Goal: Use online tool/utility: Utilize a website feature to perform a specific function

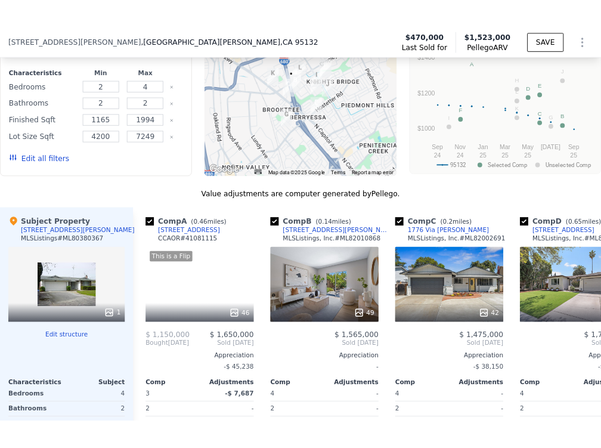
scroll to position [1144, 0]
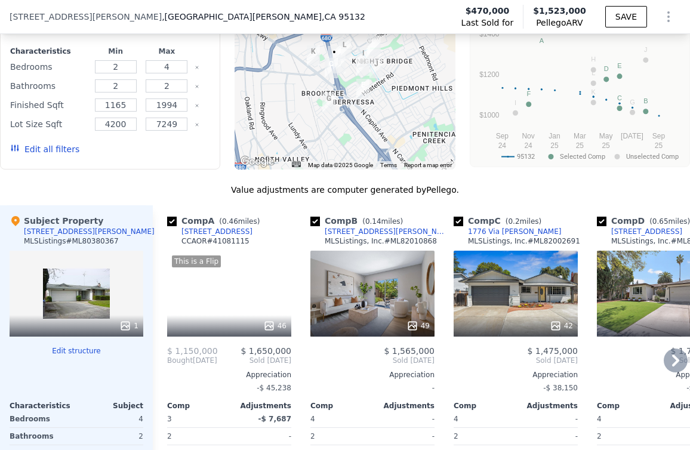
click at [497, 232] on div "1776 Via [PERSON_NAME]" at bounding box center [514, 232] width 93 height 10
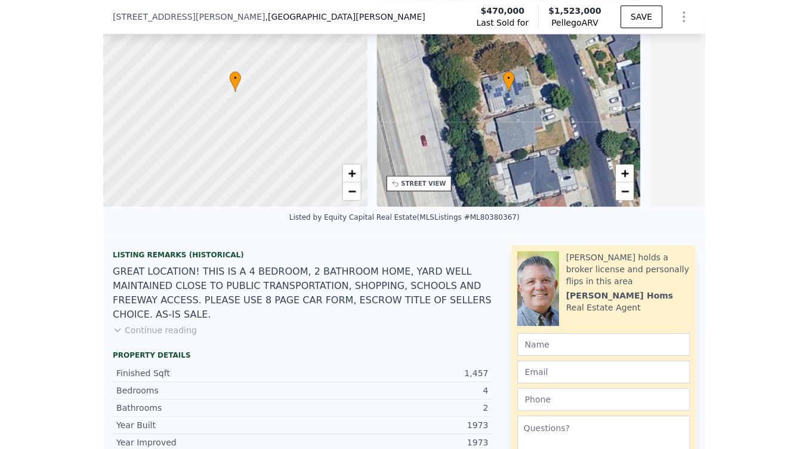
scroll to position [0, 0]
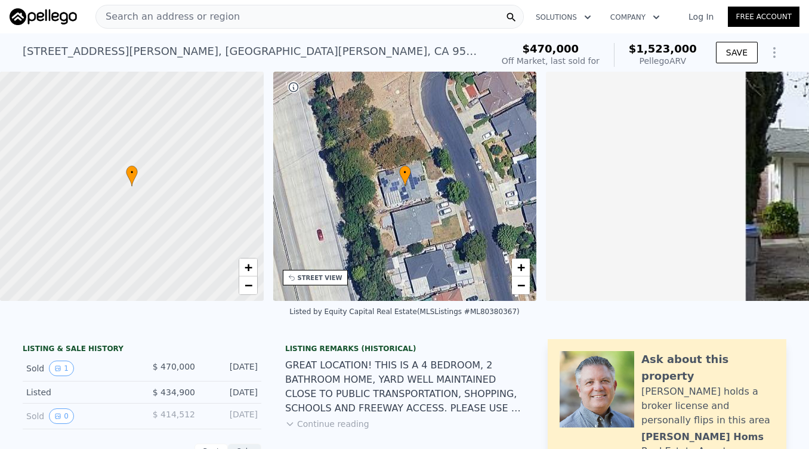
click at [326, 14] on div "Search an address or region" at bounding box center [309, 17] width 428 height 24
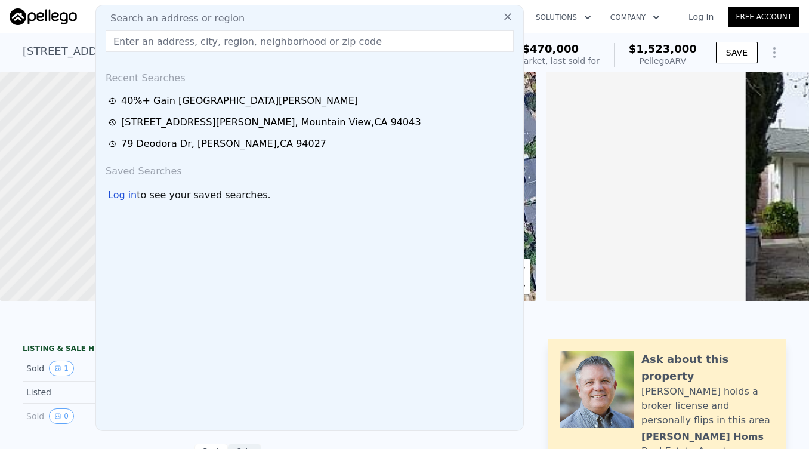
click at [305, 44] on input "text" at bounding box center [310, 40] width 408 height 21
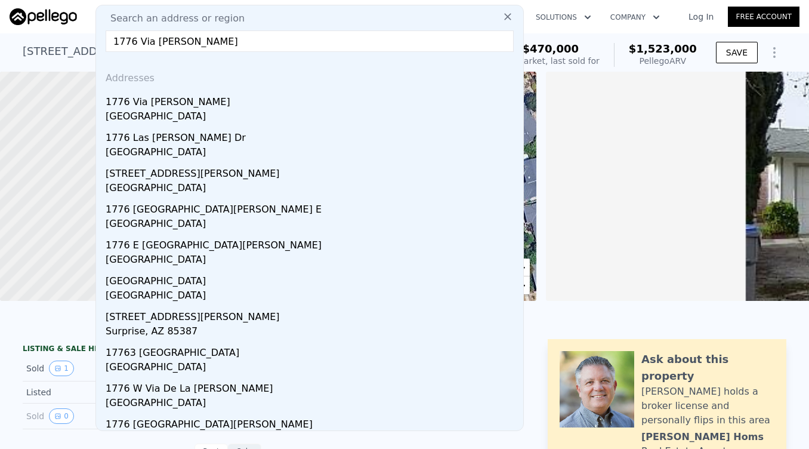
drag, startPoint x: 236, startPoint y: 47, endPoint x: 44, endPoint y: 36, distance: 193.0
paste input "[STREET_ADDRESS][PERSON_NAME]"
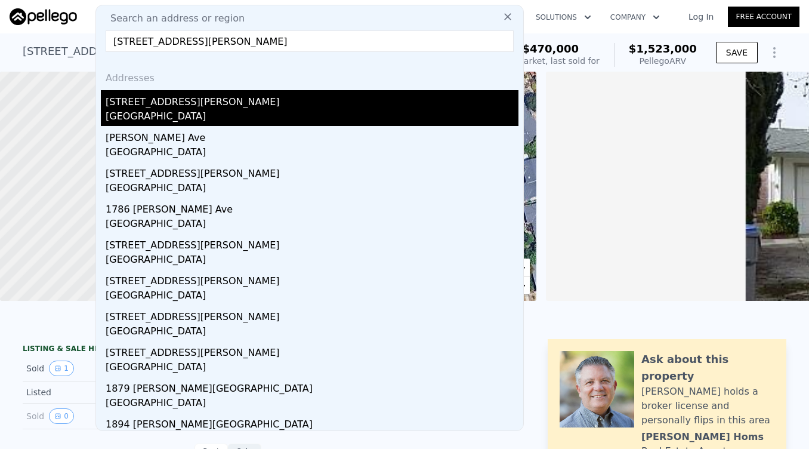
type input "[STREET_ADDRESS][PERSON_NAME]"
click at [206, 105] on div "[STREET_ADDRESS][PERSON_NAME]" at bounding box center [312, 99] width 413 height 19
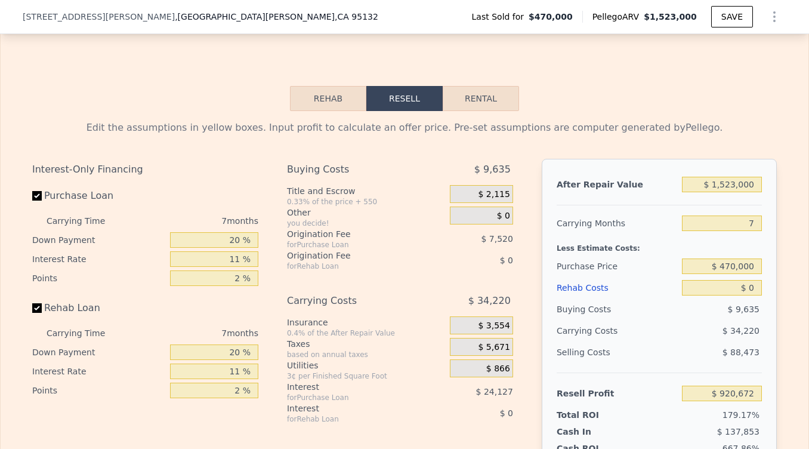
scroll to position [1709, 0]
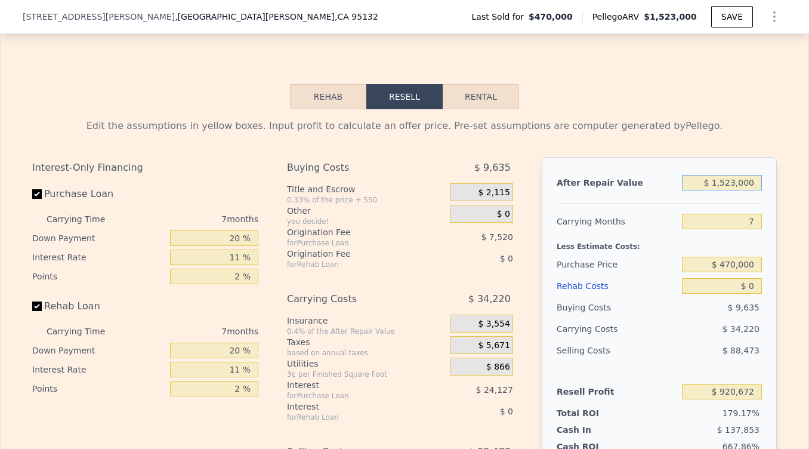
drag, startPoint x: 758, startPoint y: 182, endPoint x: 717, endPoint y: 182, distance: 41.2
click at [689, 182] on input "$ 1,523,000" at bounding box center [722, 183] width 80 height 16
type input "$ 1"
type input "-$ 510,850"
type input "$ 15"
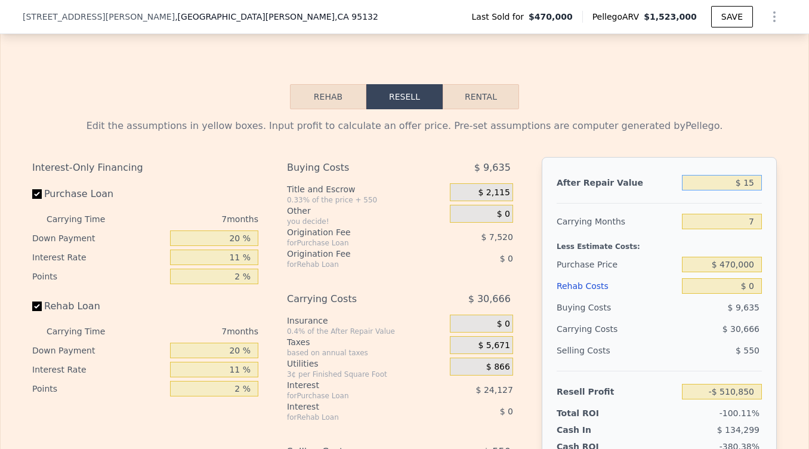
type input "-$ 510,836"
type input "$ 1"
type input "-$ 510,850"
type input "$ 14"
type input "-$ 510,837"
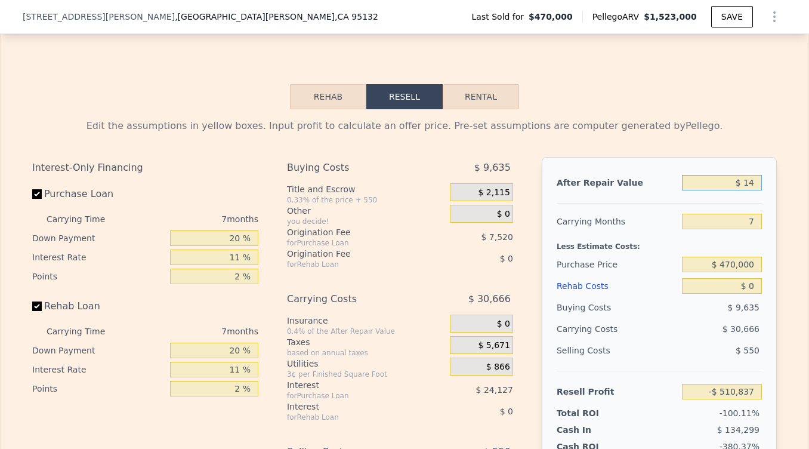
type input "$ 142"
type input "-$ 510,718"
type input "$ 1,425"
type input "-$ 509,512"
type input "$ 14,250"
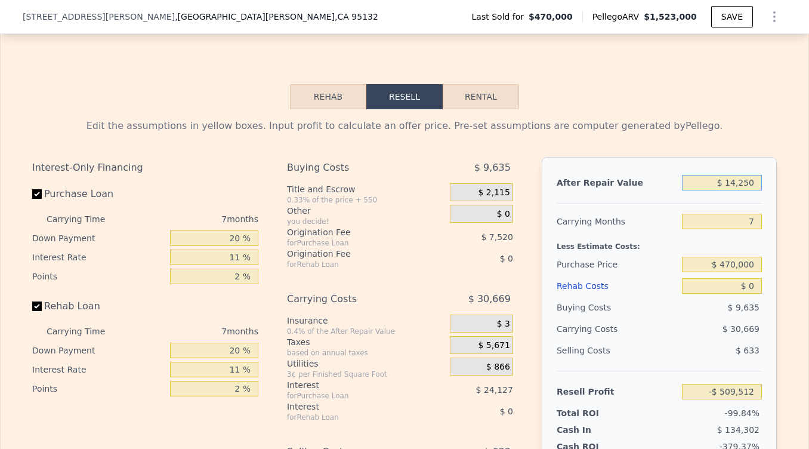
type input "-$ 497,456"
type input "$ 142,500"
type input "-$ 376,912"
type input "$ 1,425,000"
type input "$ 828,559"
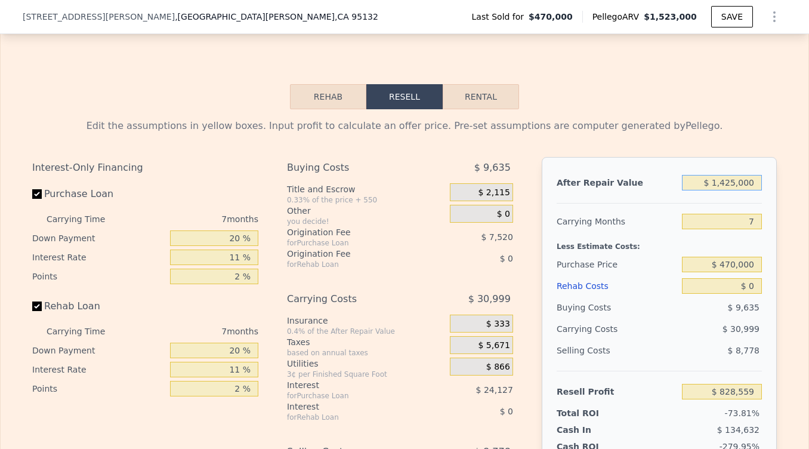
type input "$ 14,250,000"
type input "$ 12,883,246"
type input "$ 1,425,000"
type input "$ 828,559"
type input "$ 1,425,000"
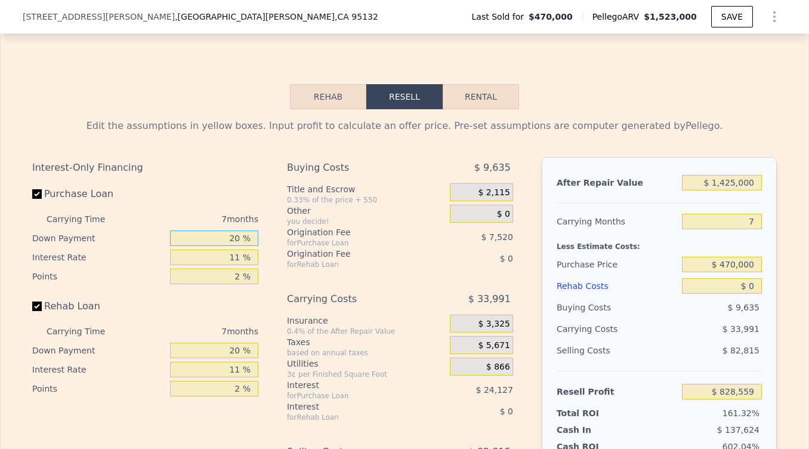
drag, startPoint x: 242, startPoint y: 243, endPoint x: 216, endPoint y: 243, distance: 26.3
click at [216, 243] on input "20 %" at bounding box center [214, 238] width 88 height 16
click at [689, 226] on div "After Repair Value $ 1,425,000 Carrying Months 7 Less Estimate Costs: Purchase …" at bounding box center [659, 323] width 235 height 332
drag, startPoint x: 758, startPoint y: 222, endPoint x: 735, endPoint y: 222, distance: 23.3
click at [689, 222] on input "7" at bounding box center [722, 222] width 80 height 16
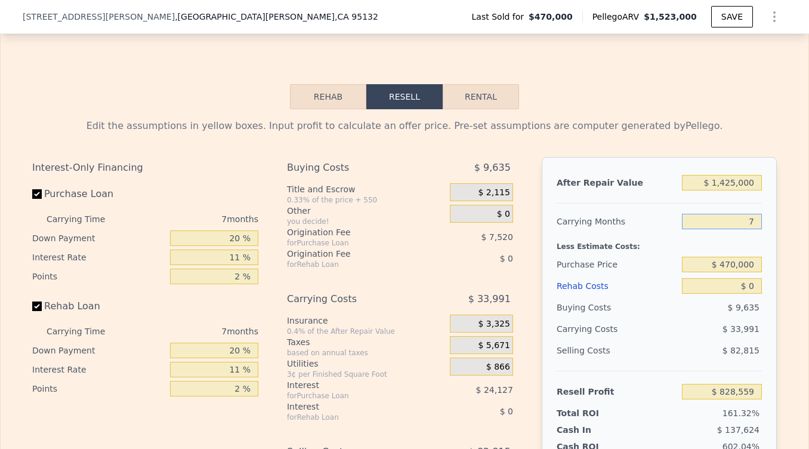
type input "6"
type input "$ 833,415"
type input "6"
drag, startPoint x: 240, startPoint y: 237, endPoint x: 204, endPoint y: 237, distance: 36.4
click at [204, 237] on input "20 %" at bounding box center [214, 238] width 88 height 16
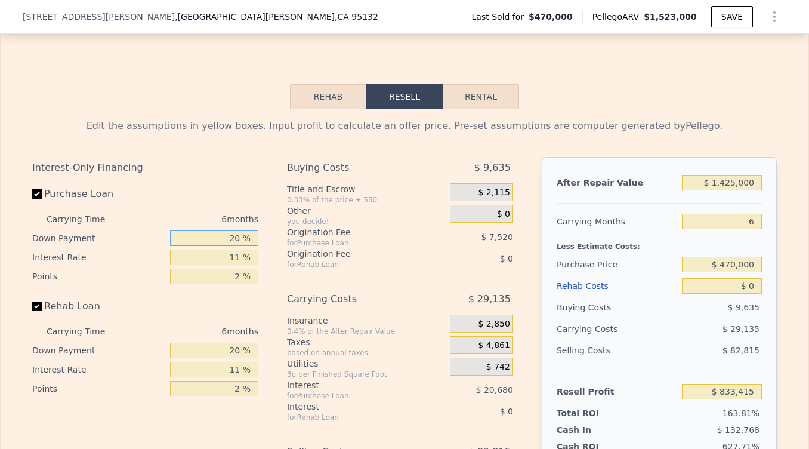
type input "1 %"
type input "$ 826,721"
type input "10 %"
type input "$ 829,889"
type input "10 %"
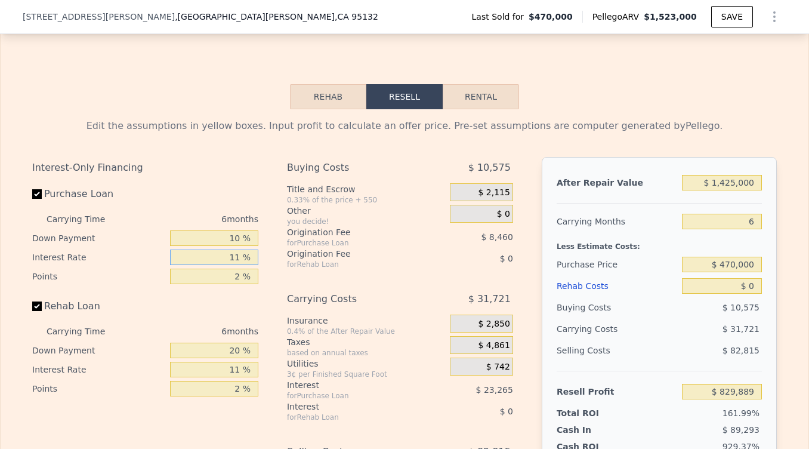
drag, startPoint x: 243, startPoint y: 258, endPoint x: 215, endPoint y: 258, distance: 27.4
click at [215, 258] on input "11 %" at bounding box center [214, 257] width 88 height 16
type input "1 %"
type input "$ 851,039"
type input "10 %"
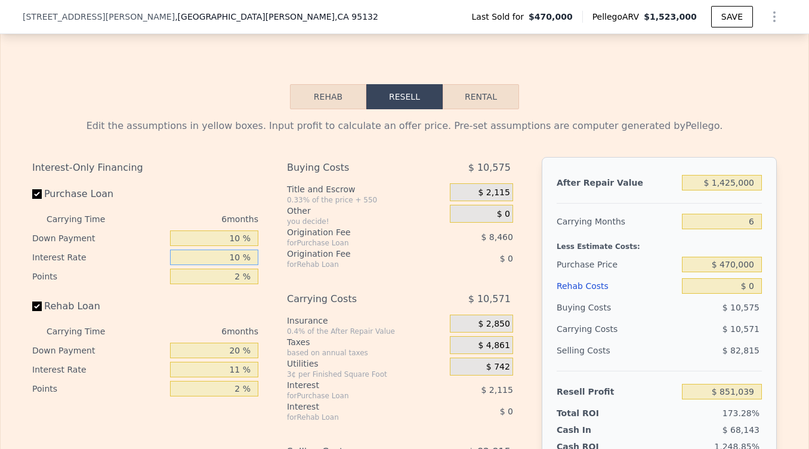
type input "$ 832,007"
type input "10 %"
drag, startPoint x: 241, startPoint y: 277, endPoint x: 218, endPoint y: 277, distance: 23.3
click at [218, 277] on input "2 %" at bounding box center [214, 276] width 88 height 16
type input "1 %"
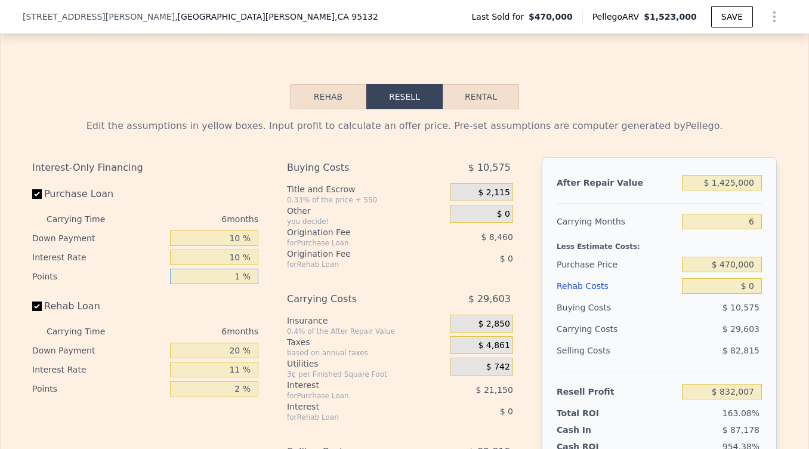
type input "$ 836,237"
type input "1 %"
drag, startPoint x: 242, startPoint y: 351, endPoint x: 211, endPoint y: 351, distance: 31.0
click at [211, 351] on input "20 %" at bounding box center [214, 350] width 88 height 16
type input "0 %"
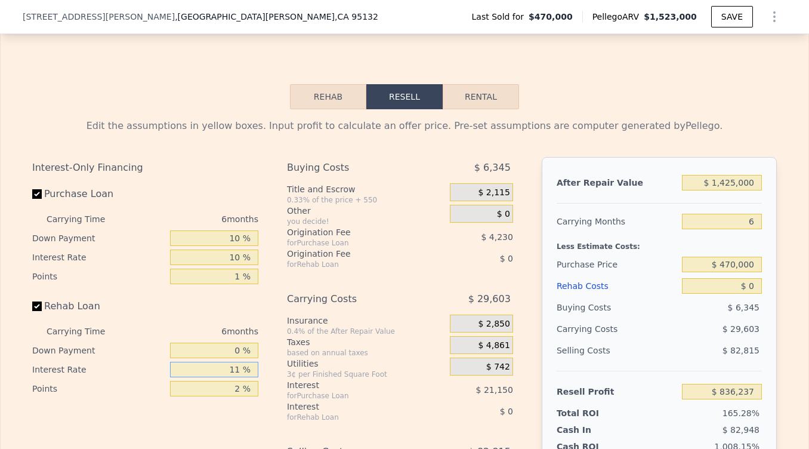
drag, startPoint x: 243, startPoint y: 366, endPoint x: 211, endPoint y: 366, distance: 31.6
click at [211, 366] on input "11 %" at bounding box center [214, 370] width 88 height 16
type input "10 %"
drag, startPoint x: 244, startPoint y: 391, endPoint x: 203, endPoint y: 391, distance: 41.2
click at [203, 391] on input "2 %" at bounding box center [214, 389] width 88 height 16
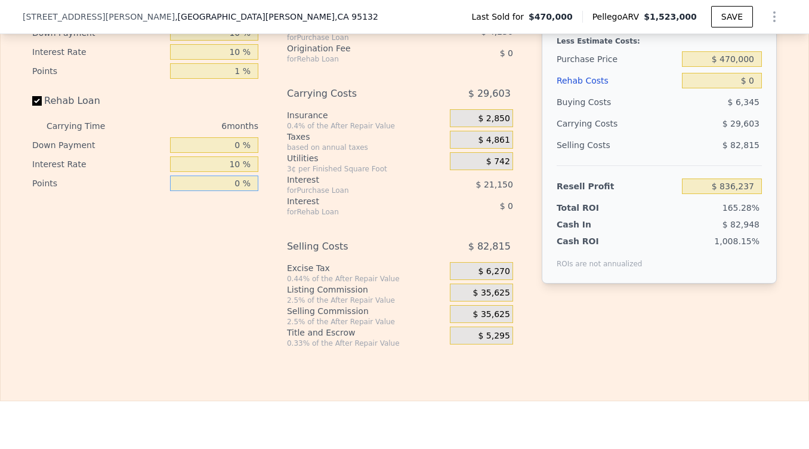
scroll to position [1919, 0]
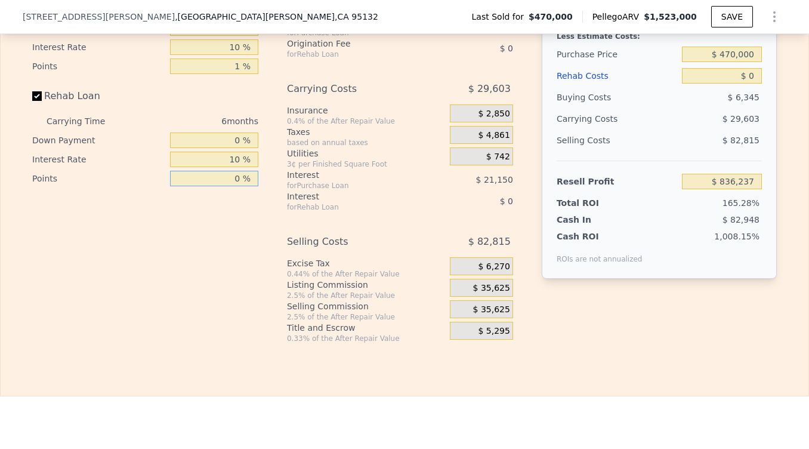
type input "0 %"
click at [473, 289] on div "$ 35,625" at bounding box center [481, 288] width 63 height 18
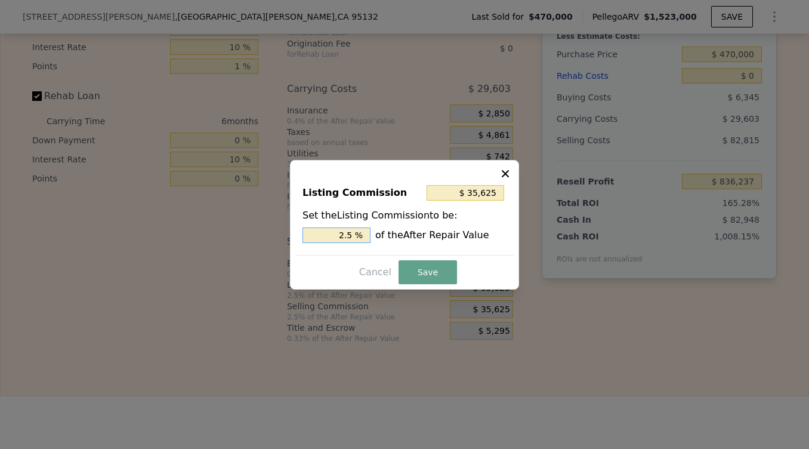
drag, startPoint x: 353, startPoint y: 232, endPoint x: 310, endPoint y: 232, distance: 43.6
click at [310, 232] on input "2.5 %" at bounding box center [336, 235] width 68 height 16
type input "$ 14,250"
type input "1.0 %"
click at [417, 268] on button "Save" at bounding box center [428, 272] width 58 height 24
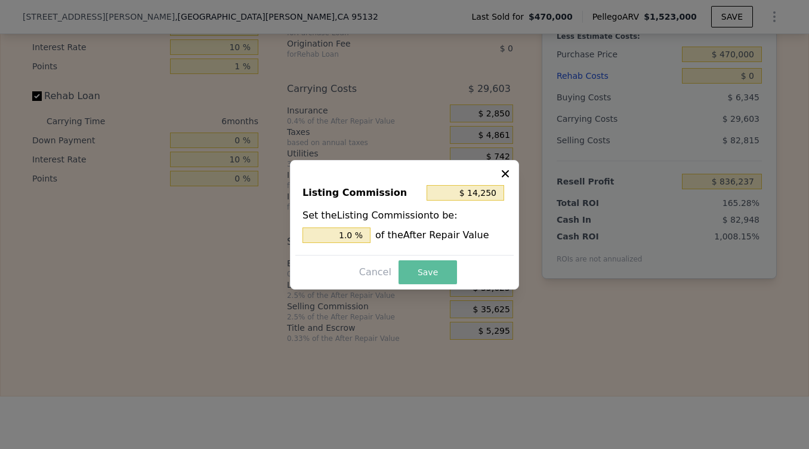
type input "$ 857,612"
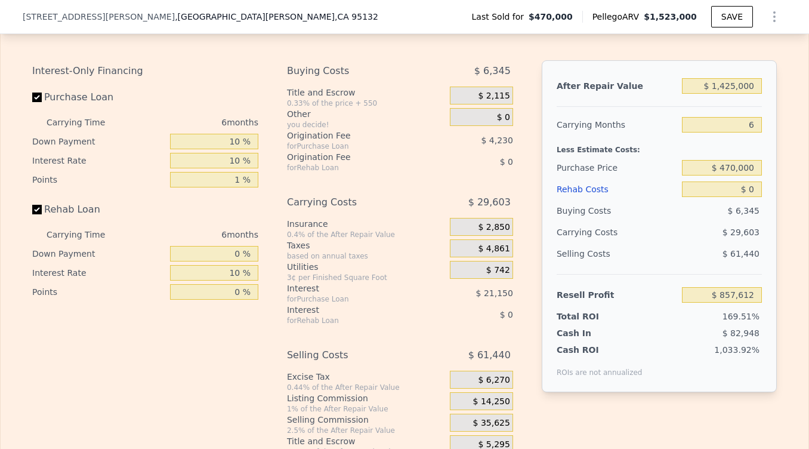
scroll to position [1799, 0]
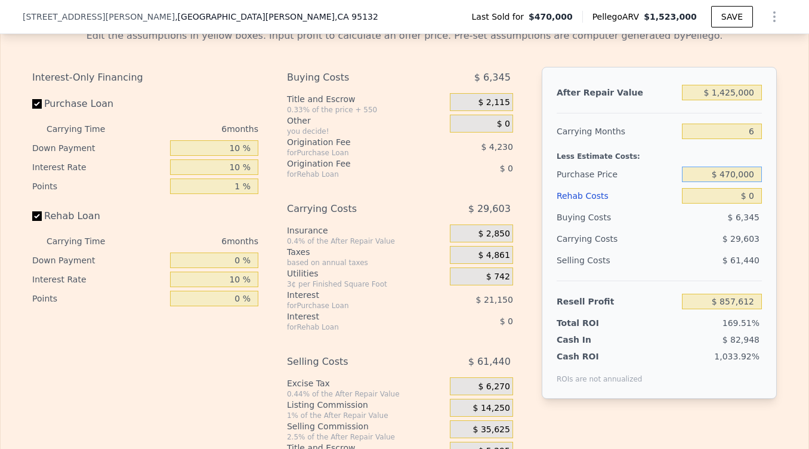
drag, startPoint x: 755, startPoint y: 173, endPoint x: 717, endPoint y: 173, distance: 38.2
click at [689, 173] on input "$ 470,000" at bounding box center [722, 174] width 80 height 16
drag, startPoint x: 758, startPoint y: 171, endPoint x: 720, endPoint y: 171, distance: 38.2
click at [689, 171] on input "$ 470,000" at bounding box center [722, 174] width 80 height 16
type input "$ 470,000"
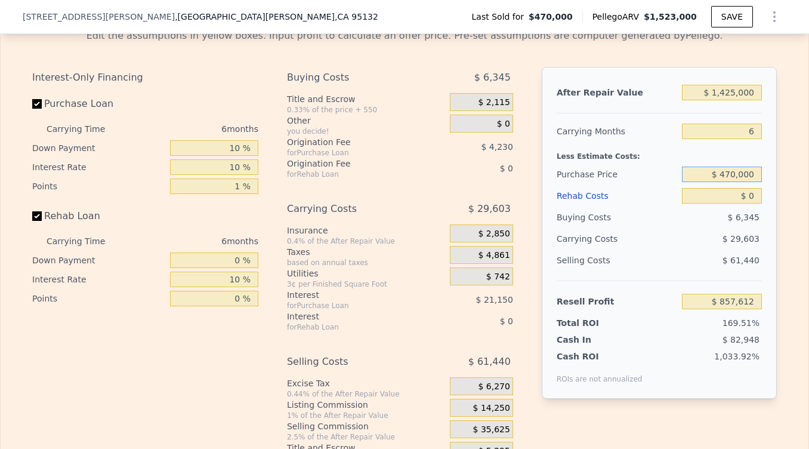
drag, startPoint x: 723, startPoint y: 174, endPoint x: 798, endPoint y: 174, distance: 75.2
click at [689, 174] on div "Edit the assumptions in yellow boxes. Input profit to calculate an offer price.…" at bounding box center [405, 241] width 808 height 444
type input "$ 1,025,000"
type input "$ 270,791"
drag, startPoint x: 755, startPoint y: 195, endPoint x: 747, endPoint y: 195, distance: 8.4
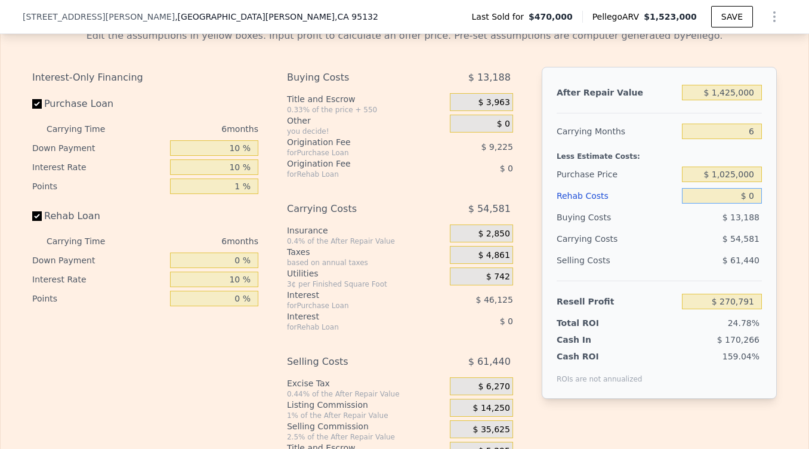
click at [689, 195] on input "$ 0" at bounding box center [722, 196] width 80 height 16
type input "$ 30"
type input "$ 270,761"
type input "$ 130"
type input "$ 270,655"
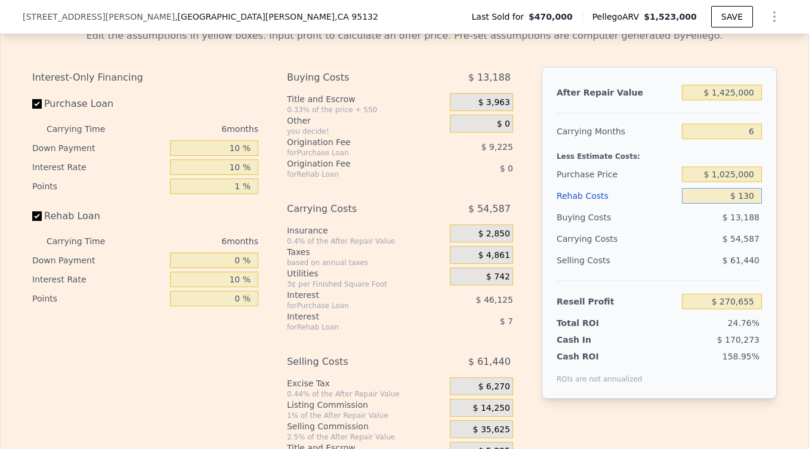
type input "$ 1,300"
type input "$ 269,425"
type input "$ 13,000"
type input "$ 257,143"
type input "$ 130,000"
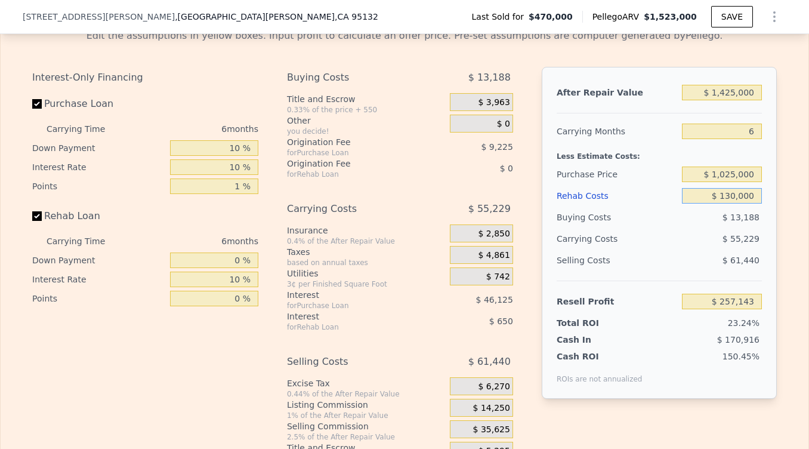
type input "$ 134,293"
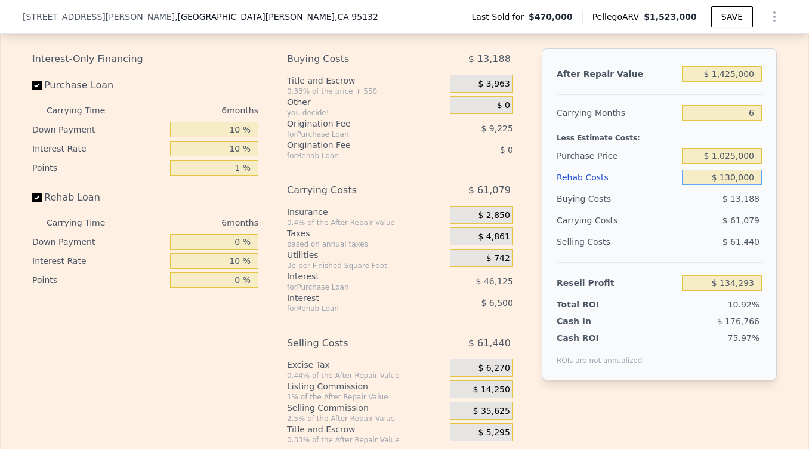
scroll to position [1814, 0]
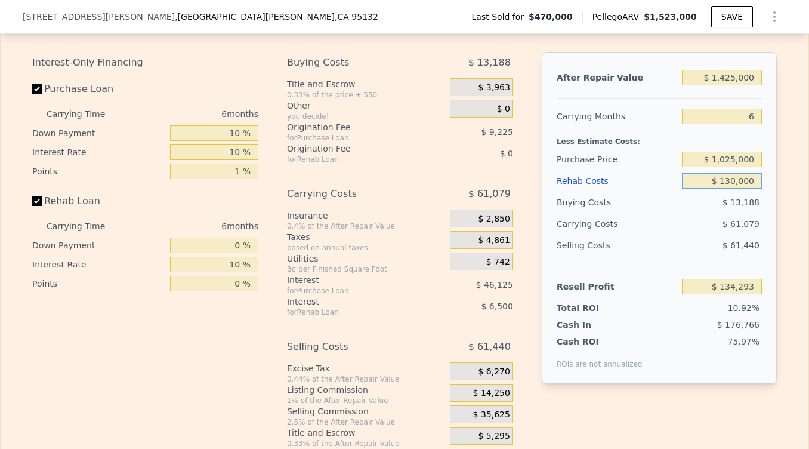
type input "$ 130,000"
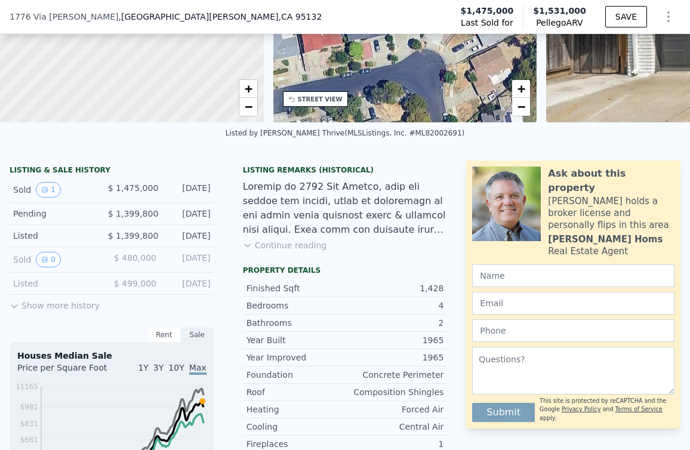
scroll to position [174, 0]
drag, startPoint x: 298, startPoint y: 186, endPoint x: 360, endPoint y: 184, distance: 62.7
click at [360, 184] on div at bounding box center [345, 208] width 205 height 57
drag, startPoint x: 297, startPoint y: 186, endPoint x: 360, endPoint y: 186, distance: 63.2
click at [360, 186] on div at bounding box center [345, 208] width 205 height 57
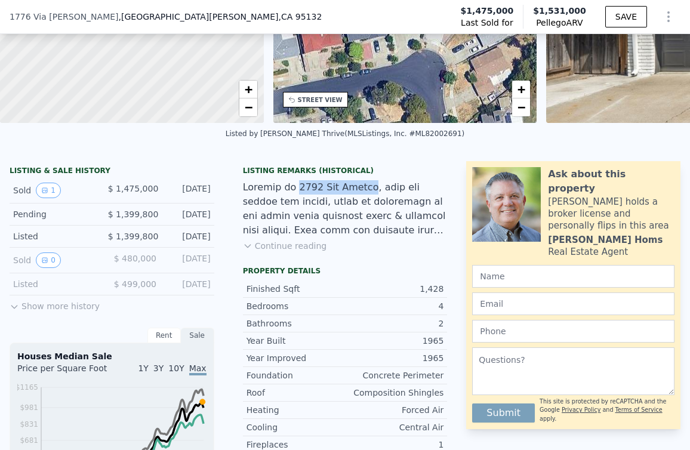
copy div "1776 Via [PERSON_NAME]"
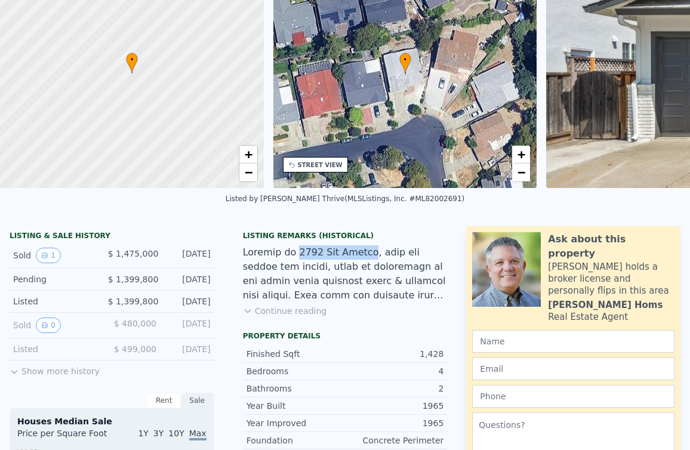
scroll to position [0, 0]
